Goal: Task Accomplishment & Management: Use online tool/utility

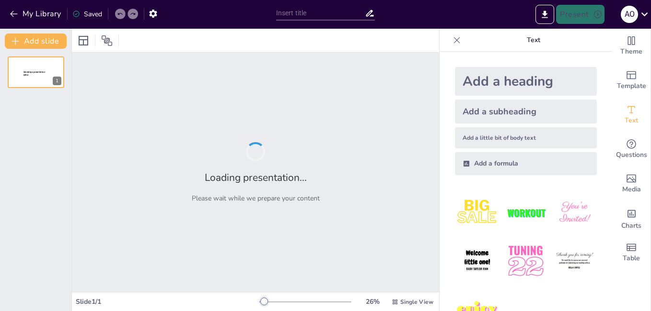
type input "Fundamentos del [DEMOGRAPHIC_DATA]: Una Perspectiva Filosófica"
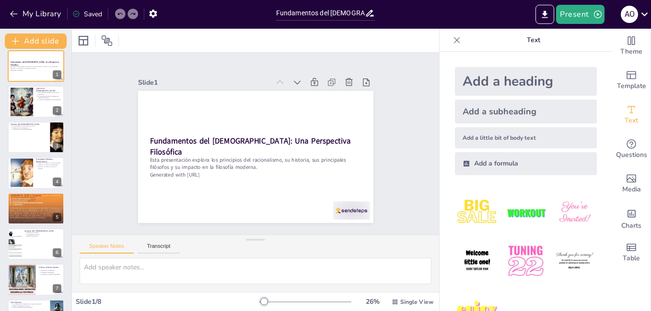
scroll to position [5, 0]
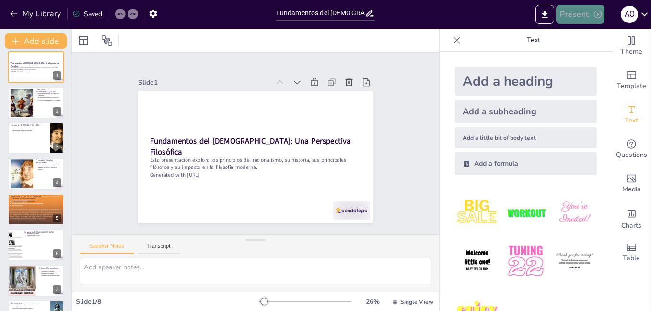
click at [584, 14] on button "Present" at bounding box center [580, 14] width 48 height 19
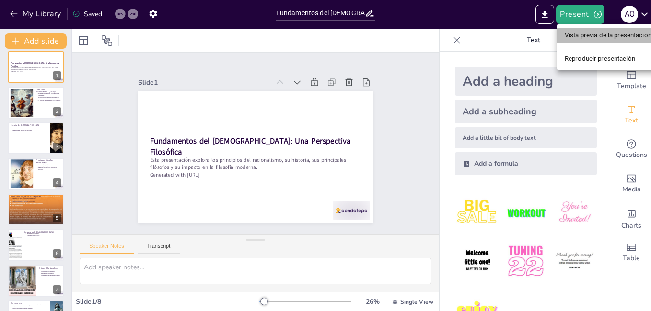
click at [589, 39] on li "Vista previa de la presentación" at bounding box center [608, 35] width 102 height 15
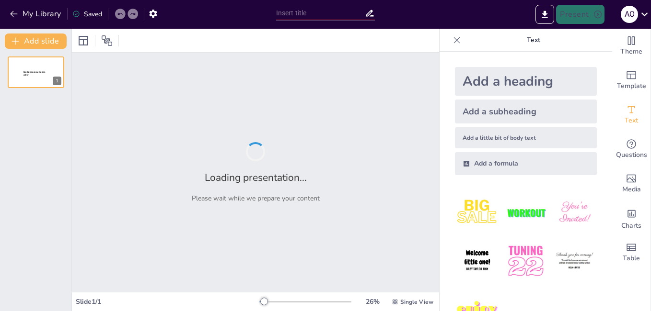
type input "Fundamentos del [DEMOGRAPHIC_DATA]: Una Perspectiva Filosófica"
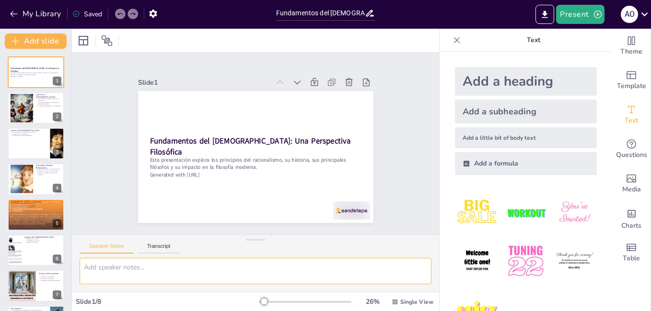
click at [281, 271] on textarea at bounding box center [256, 271] width 352 height 26
click at [241, 277] on textarea at bounding box center [256, 271] width 352 height 26
type textarea "con u poco mas de texto ponle mas color y conviertelo como un tipo video"
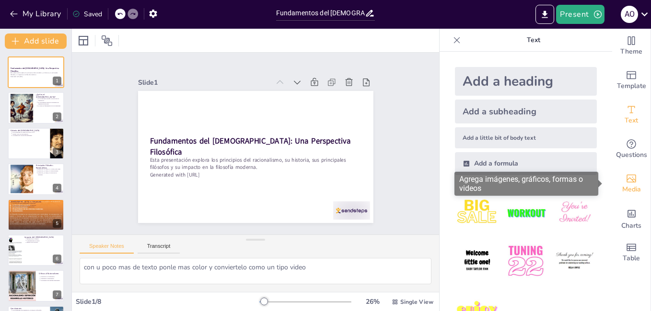
drag, startPoint x: 606, startPoint y: 178, endPoint x: 605, endPoint y: 191, distance: 12.5
click at [612, 191] on div "Media" at bounding box center [631, 184] width 38 height 34
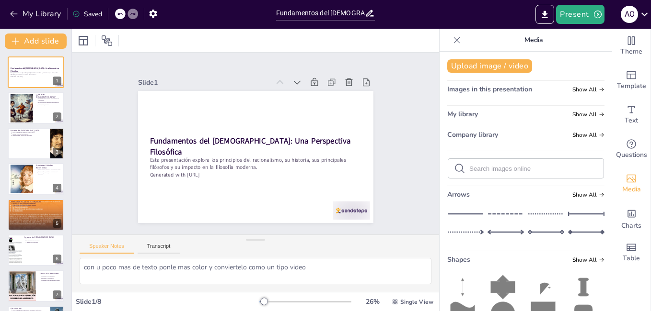
drag, startPoint x: 602, startPoint y: 181, endPoint x: 600, endPoint y: 210, distance: 28.8
click at [600, 210] on body "My Library Saved Fundamentos del Racionalismo: Una Perspectiva Filosófica Prese…" at bounding box center [325, 155] width 651 height 311
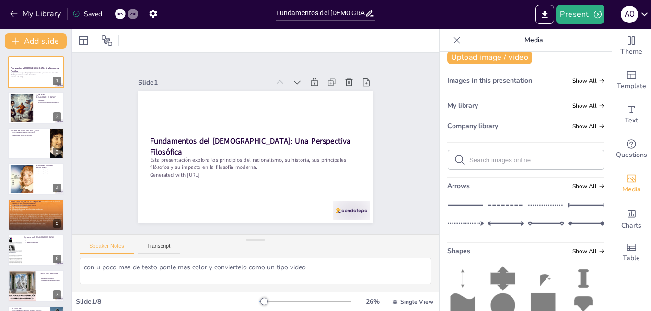
scroll to position [13, 0]
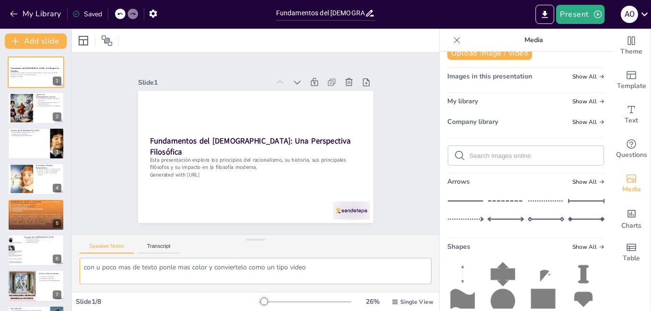
click at [399, 273] on textarea "con u poco mas de texto ponle mas color y conviertelo como un tipo video" at bounding box center [256, 271] width 352 height 26
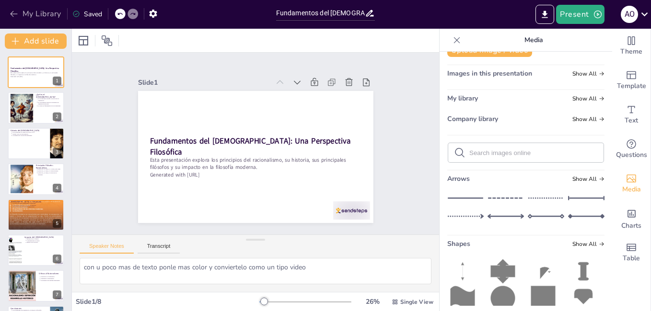
click at [9, 15] on button "My Library" at bounding box center [36, 13] width 58 height 15
